Goal: Register for event/course

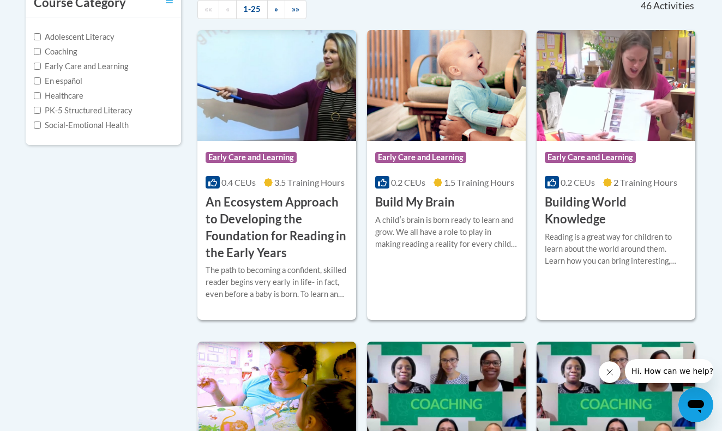
scroll to position [260, 0]
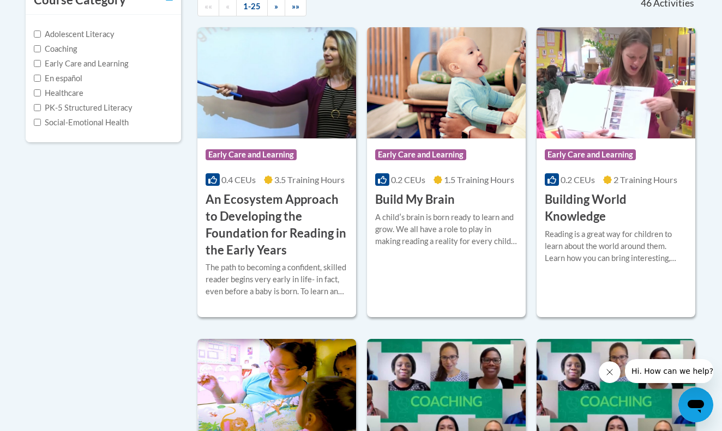
click at [585, 206] on h3 "Building World Knowledge" at bounding box center [616, 208] width 142 height 34
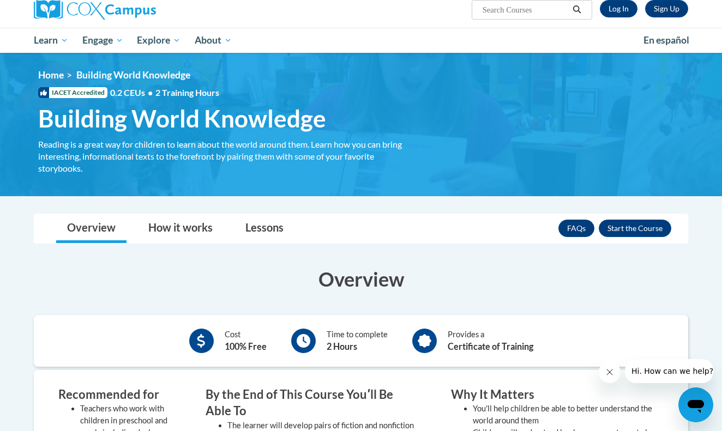
scroll to position [89, 0]
click at [643, 230] on button "Enroll" at bounding box center [635, 228] width 73 height 17
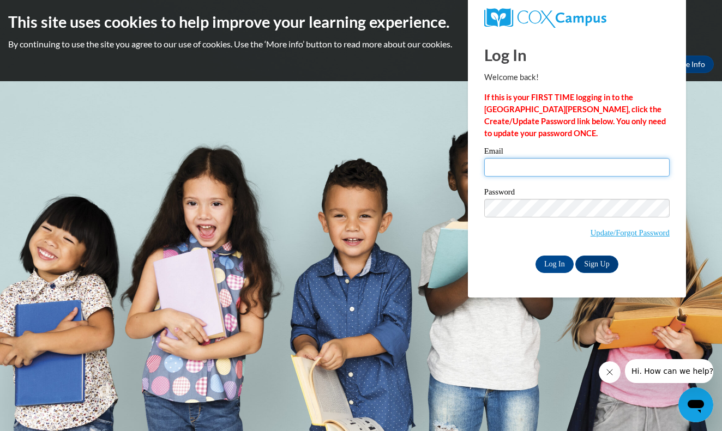
type input "[EMAIL_ADDRESS][DOMAIN_NAME]"
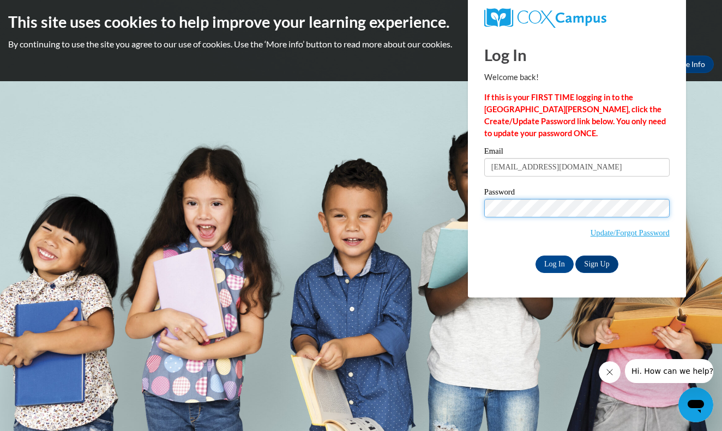
click at [554, 262] on input "Log In" at bounding box center [555, 264] width 38 height 17
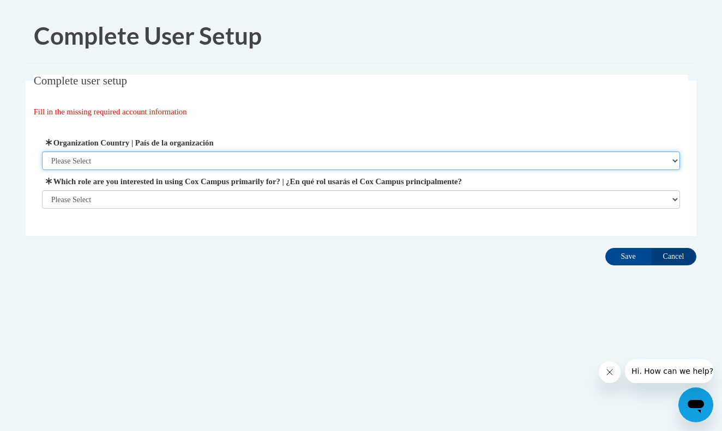
select select "ad49bcad-a171-4b2e-b99c-48b446064914"
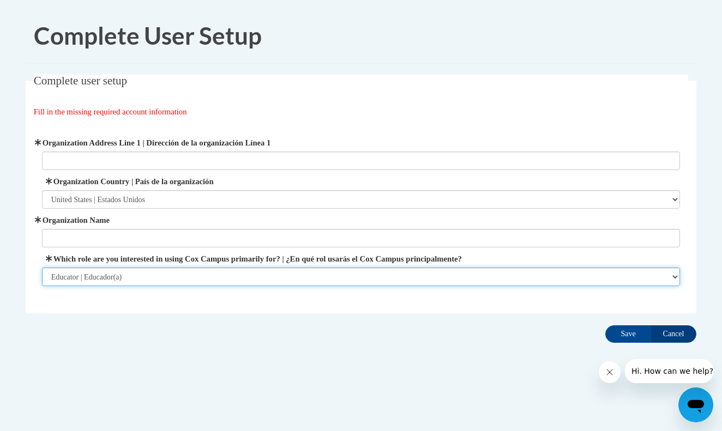
select select "49058d88-fc43-4af8-93ac-fa8ced758464"
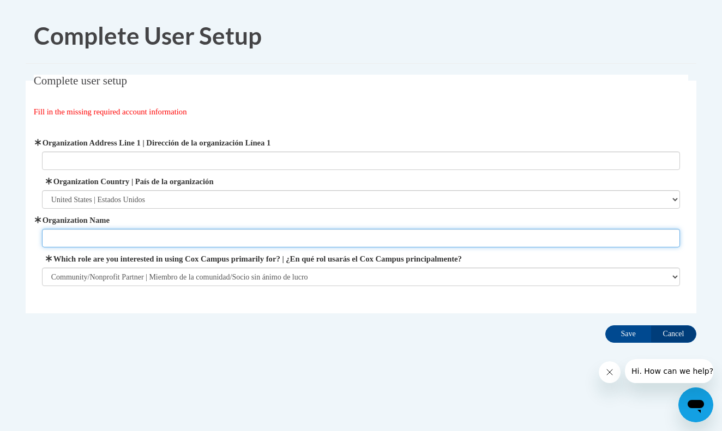
click at [208, 240] on input "Organization Name" at bounding box center [361, 238] width 639 height 19
type input "Simmons Early Intervention Therapy"
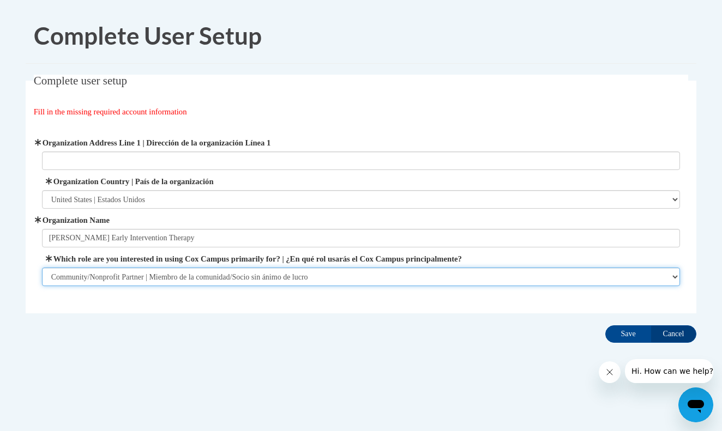
select select "fbf2d438-af2f-41f8-98f1-81c410e29de3"
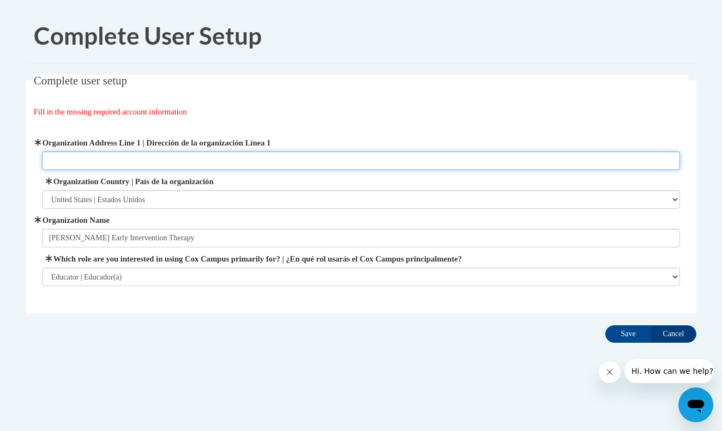
click at [175, 164] on input "Organization Address Line 1 | Dirección de la organización Línea 1" at bounding box center [361, 161] width 639 height 19
type input "S George St, Goldsboro, NC"
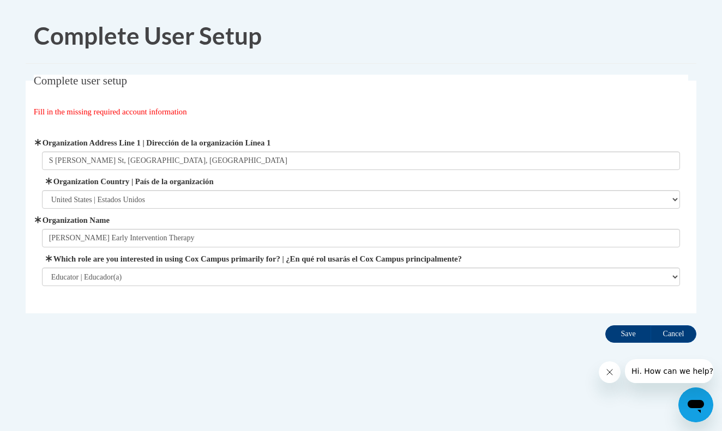
click at [623, 335] on input "Save" at bounding box center [628, 334] width 46 height 17
click at [608, 375] on icon "Close message from company" at bounding box center [609, 372] width 9 height 9
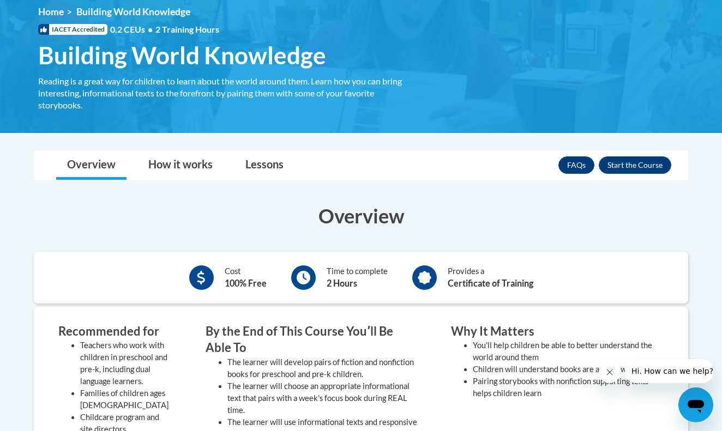
scroll to position [109, 0]
